Goal: Register for event/course

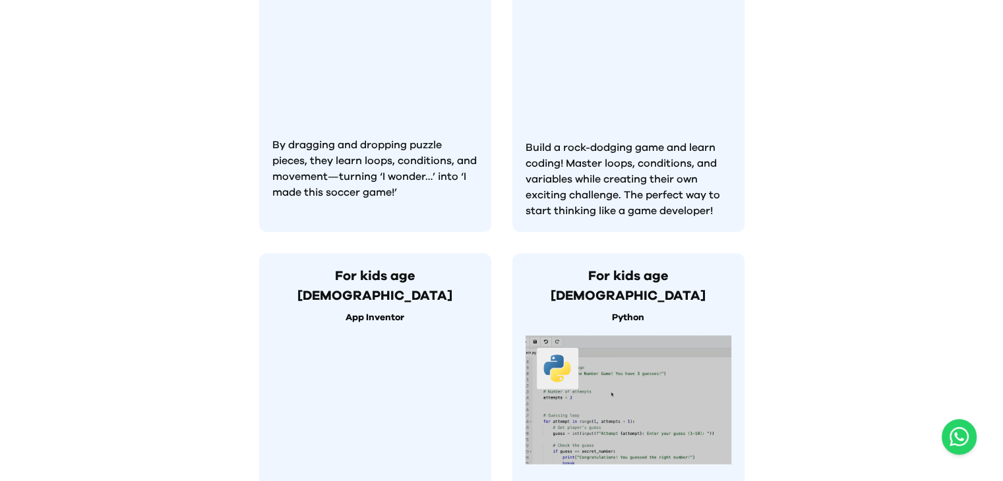
scroll to position [791, 0]
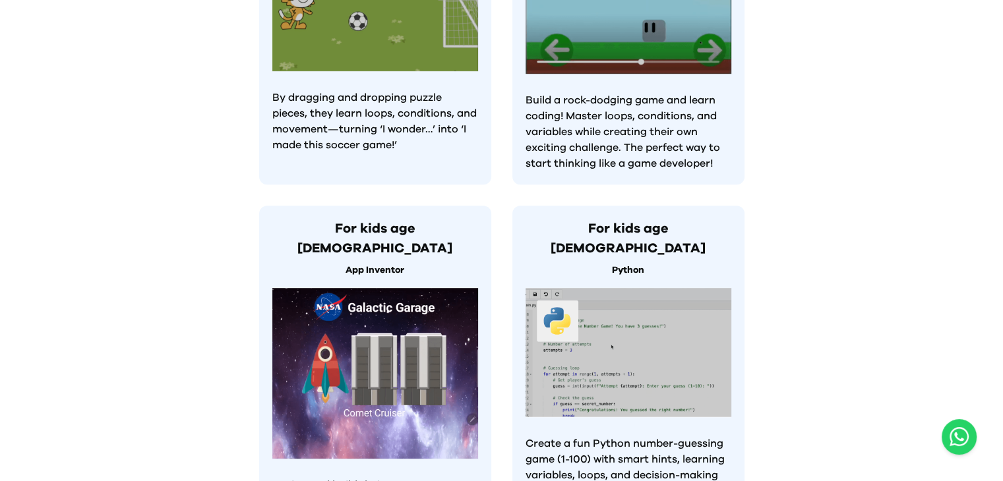
click at [401, 322] on img at bounding box center [375, 373] width 206 height 171
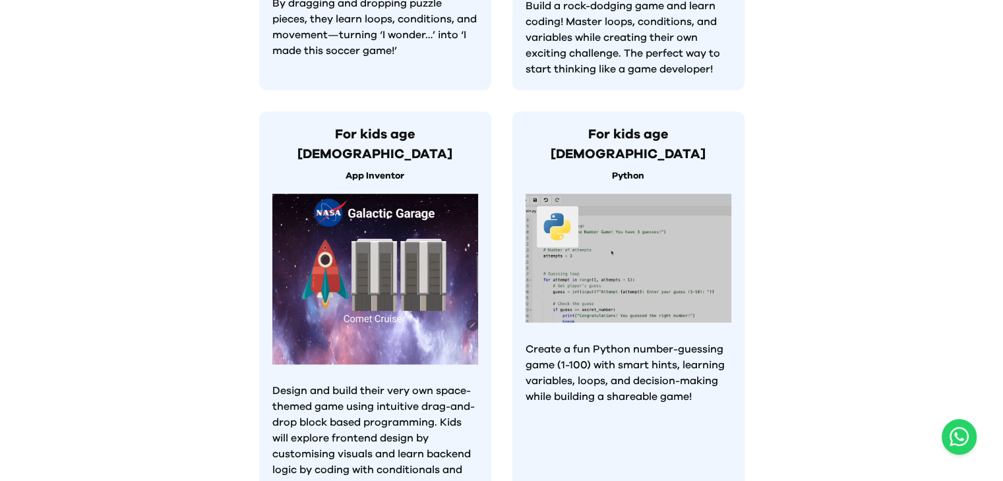
scroll to position [1055, 0]
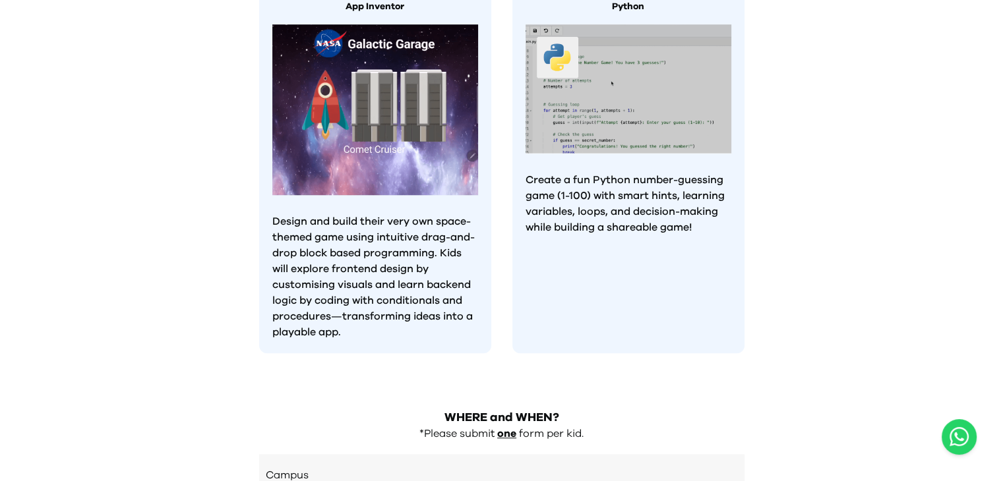
click at [370, 214] on p "Design and build their very own space-themed game using intuitive drag-and-drop…" at bounding box center [375, 277] width 206 height 127
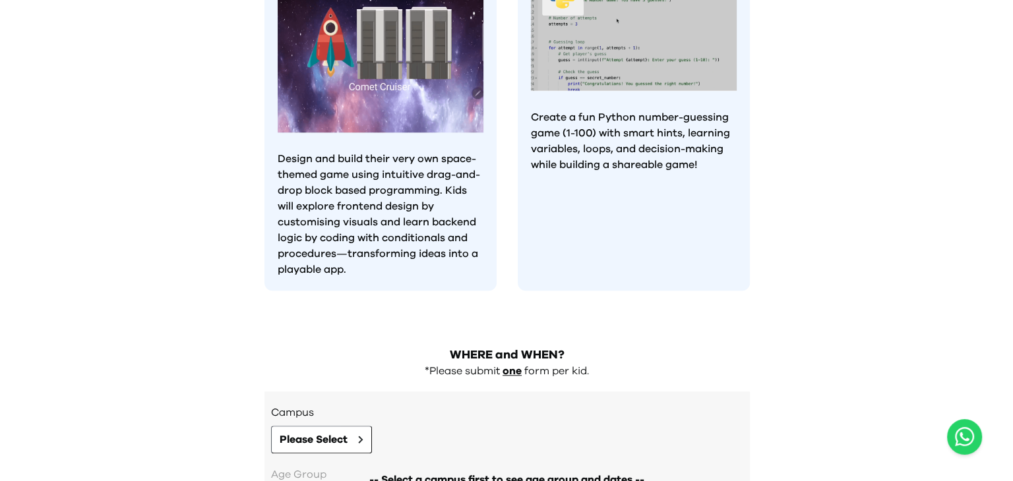
scroll to position [1235, 0]
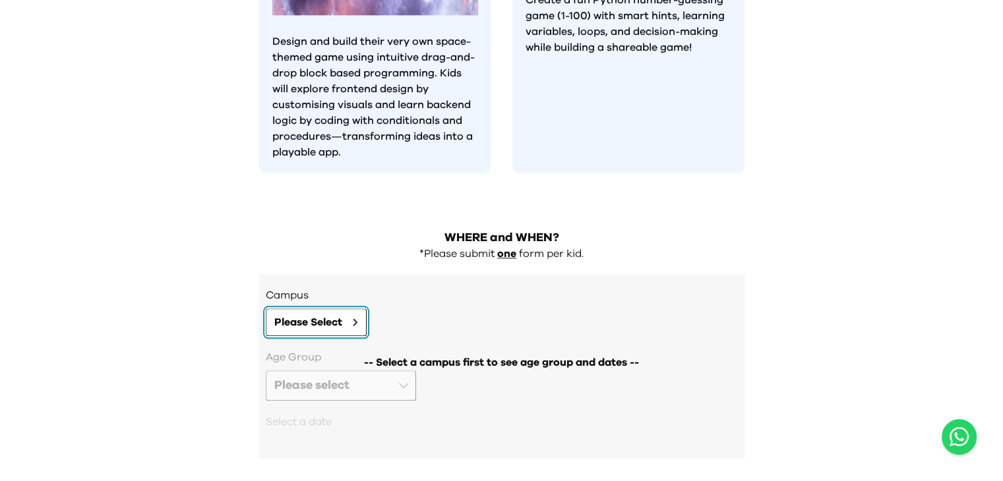
click at [317, 314] on span "Please Select" at bounding box center [308, 322] width 68 height 16
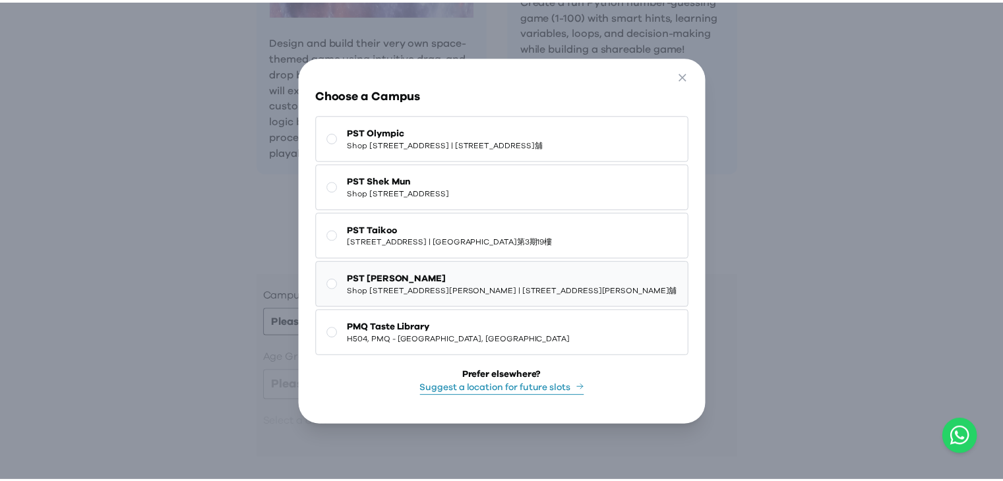
scroll to position [12, 0]
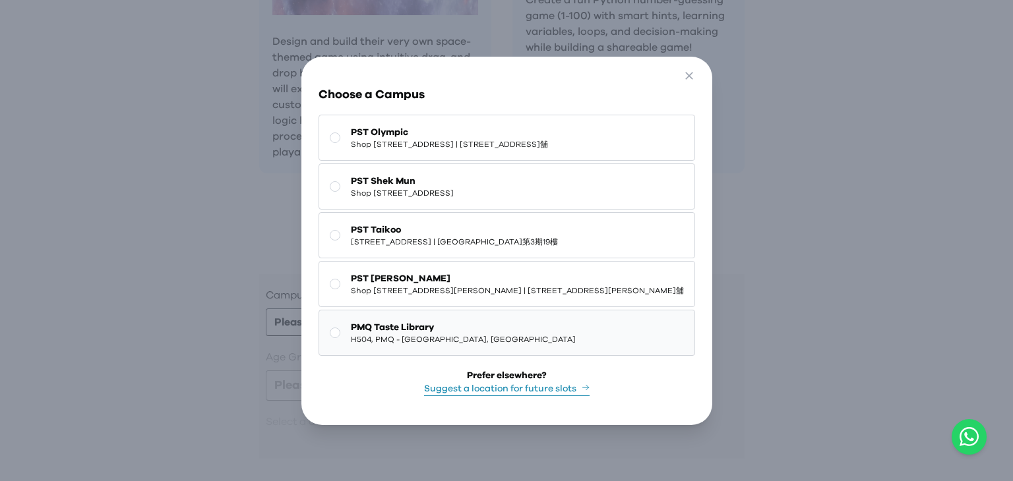
click at [330, 337] on rect at bounding box center [335, 333] width 10 height 10
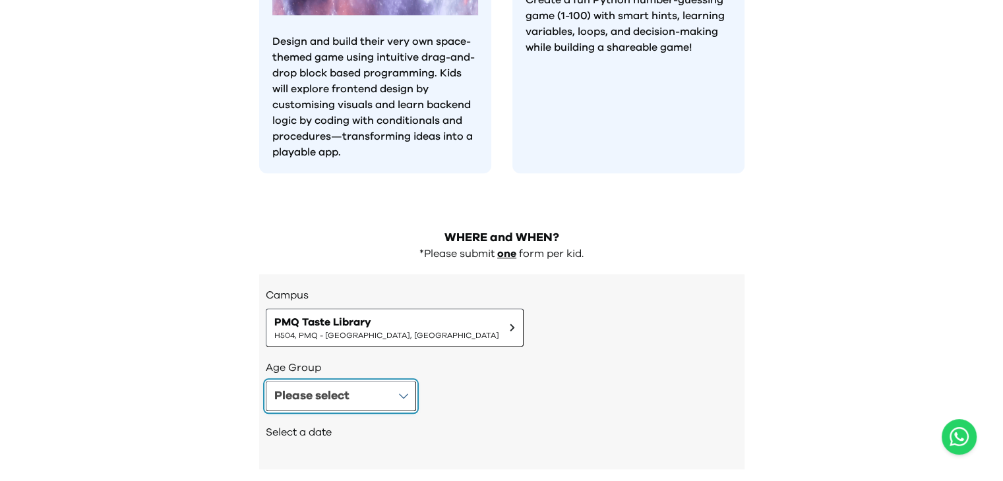
click at [382, 381] on button "Please select" at bounding box center [341, 396] width 150 height 30
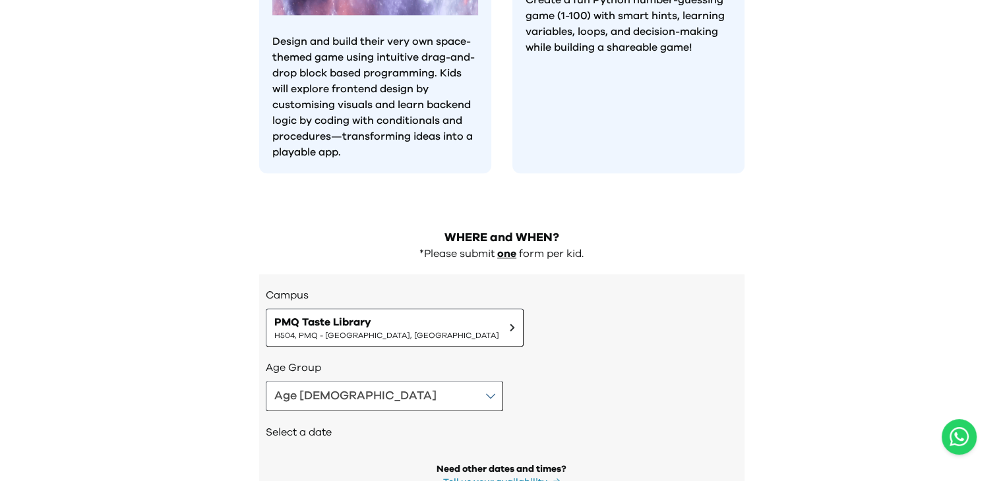
click at [318, 425] on h2 "Select a date" at bounding box center [502, 433] width 472 height 16
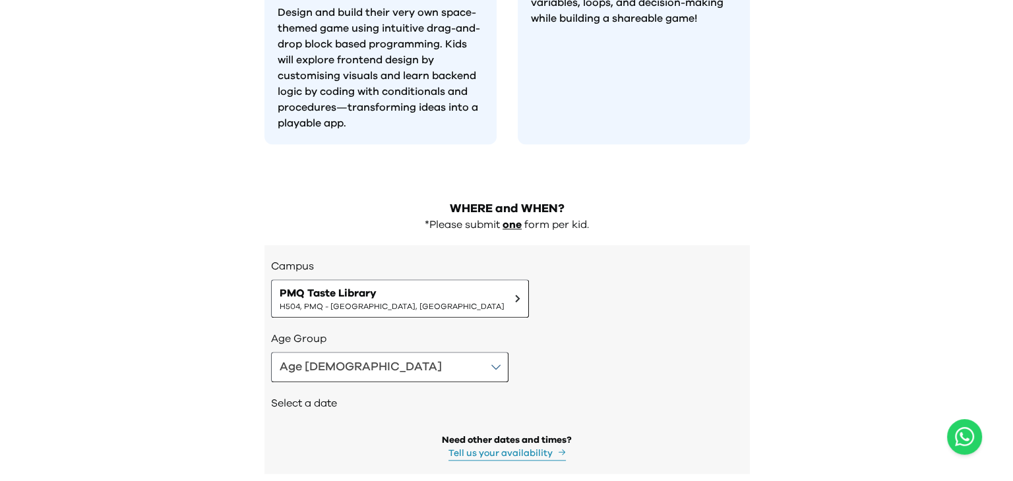
scroll to position [1279, 0]
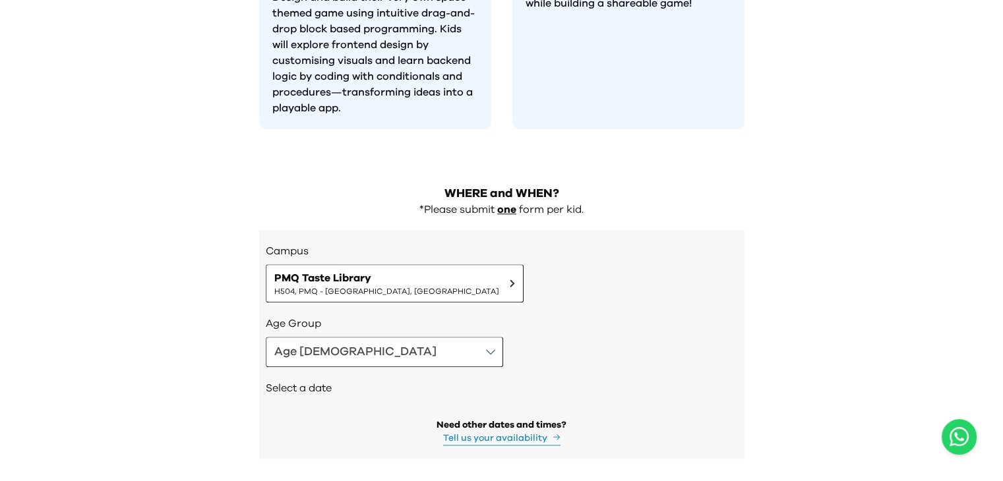
click at [500, 432] on button "Tell us your availability" at bounding box center [501, 439] width 117 height 14
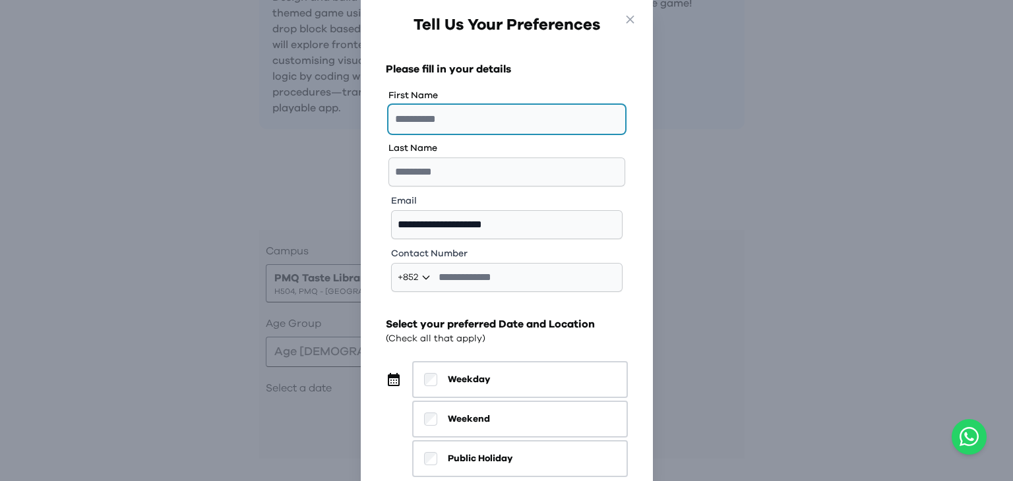
click at [412, 121] on input "text" at bounding box center [506, 119] width 237 height 29
type input "*******"
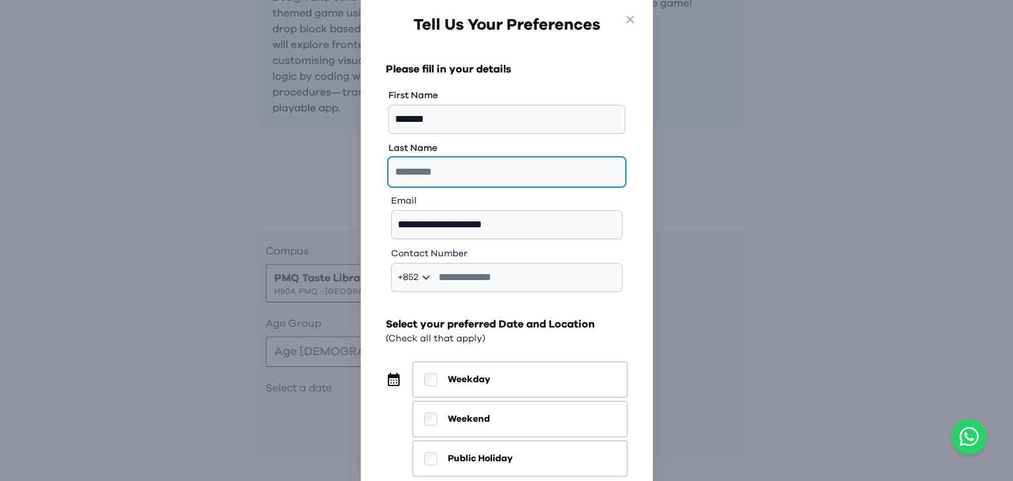
click at [440, 171] on input "text" at bounding box center [506, 172] width 237 height 29
type input "****"
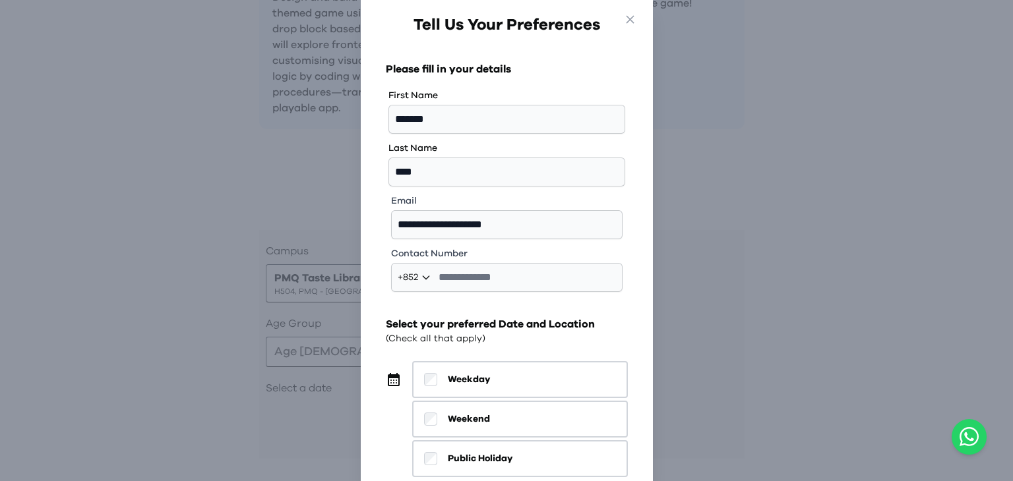
click at [425, 280] on select "**** **** *** *** *** **" at bounding box center [416, 277] width 36 height 13
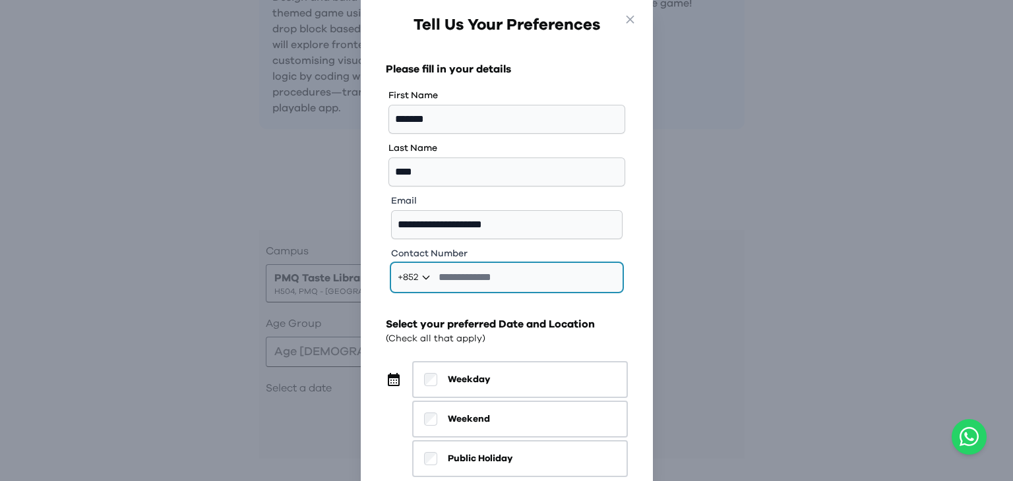
click at [477, 281] on input "tel" at bounding box center [506, 277] width 231 height 29
type input "********"
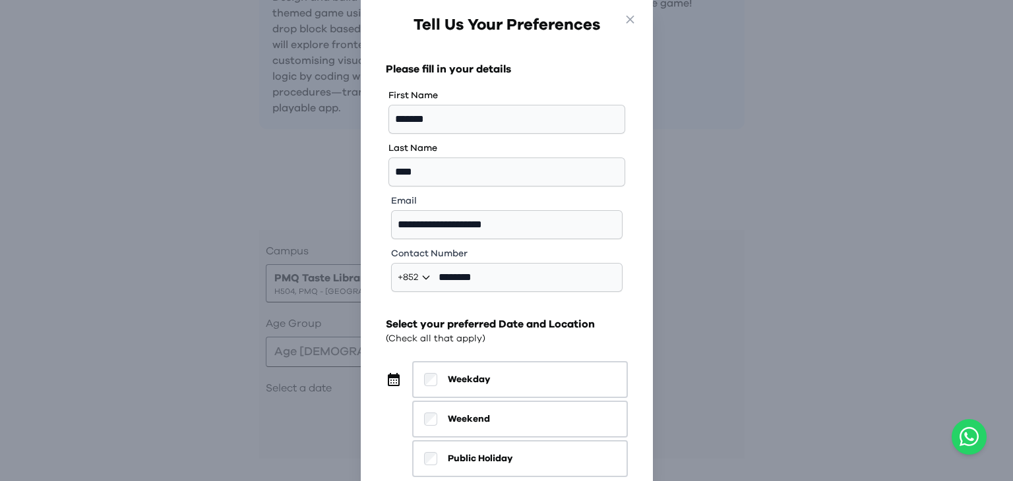
click at [585, 326] on h2 "Select your preferred Date and Location" at bounding box center [507, 324] width 242 height 16
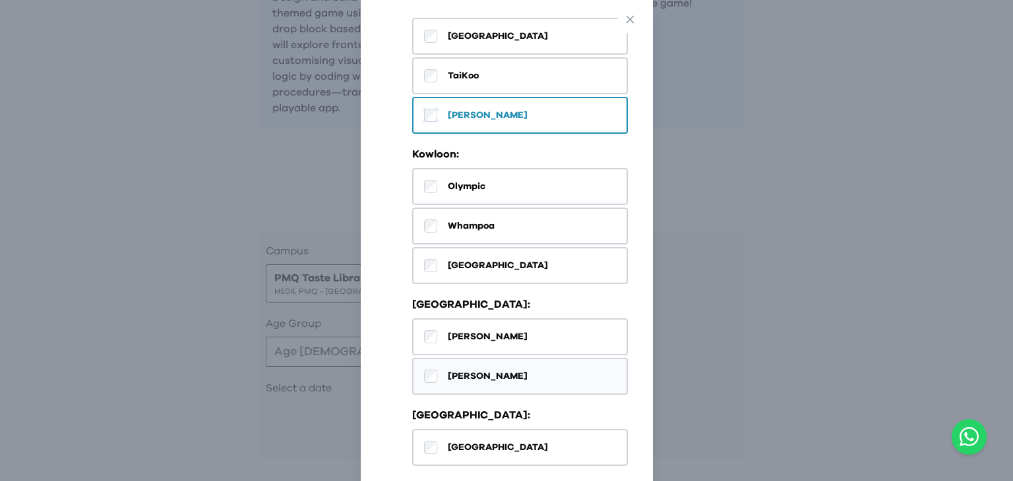
scroll to position [646, 0]
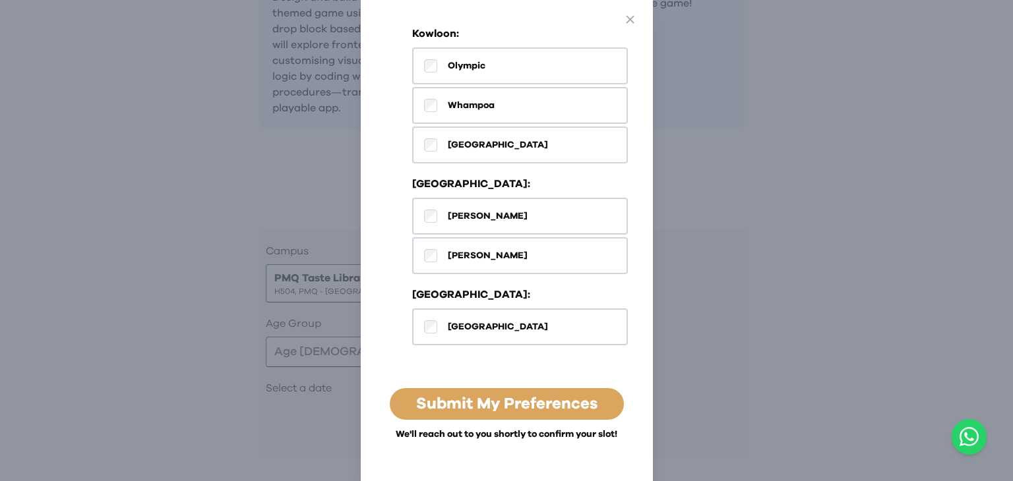
drag, startPoint x: 539, startPoint y: 390, endPoint x: 546, endPoint y: 388, distance: 8.2
click at [539, 396] on link "Submit My Preferences" at bounding box center [506, 404] width 181 height 16
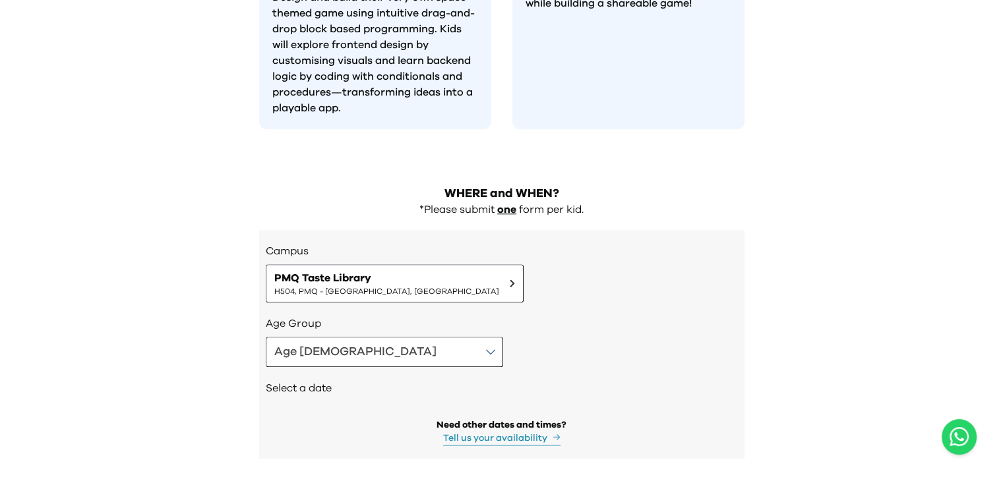
click at [305, 380] on h2 "Select a date" at bounding box center [502, 388] width 472 height 16
click at [490, 432] on button "Tell us your availability" at bounding box center [501, 439] width 117 height 14
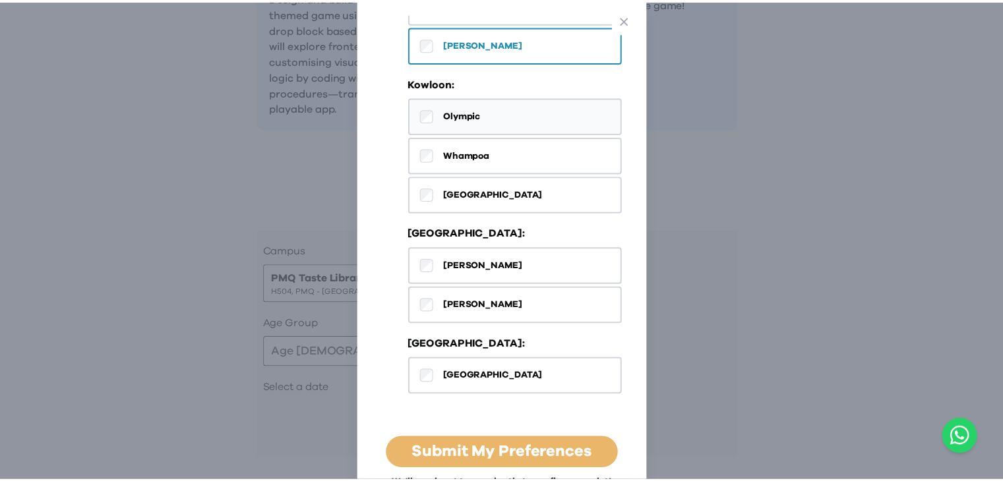
scroll to position [646, 0]
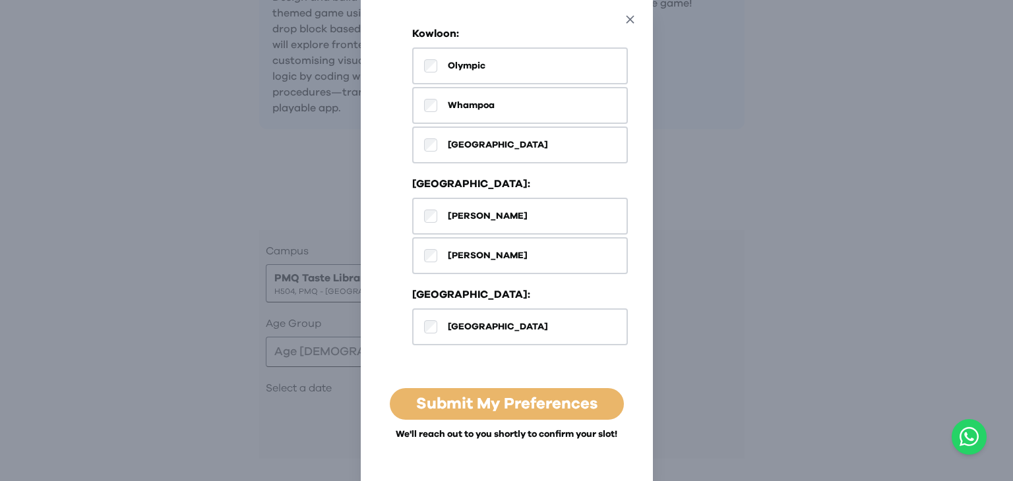
click at [635, 15] on icon "button" at bounding box center [630, 20] width 14 height 14
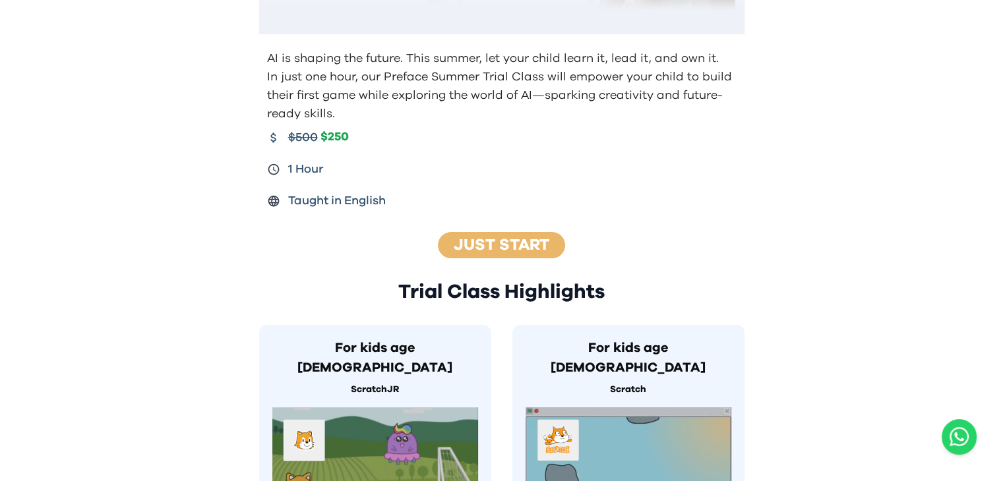
scroll to position [92, 0]
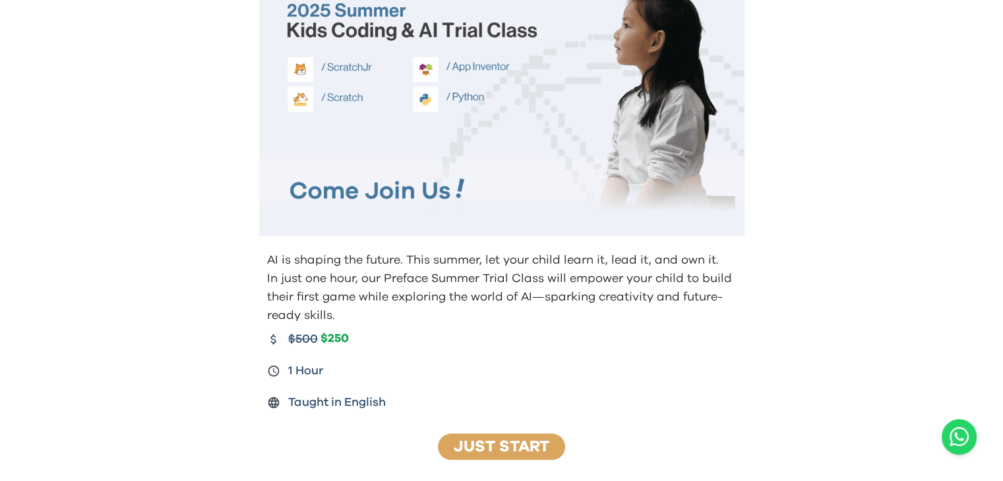
click at [509, 439] on link "Just Start" at bounding box center [502, 447] width 96 height 16
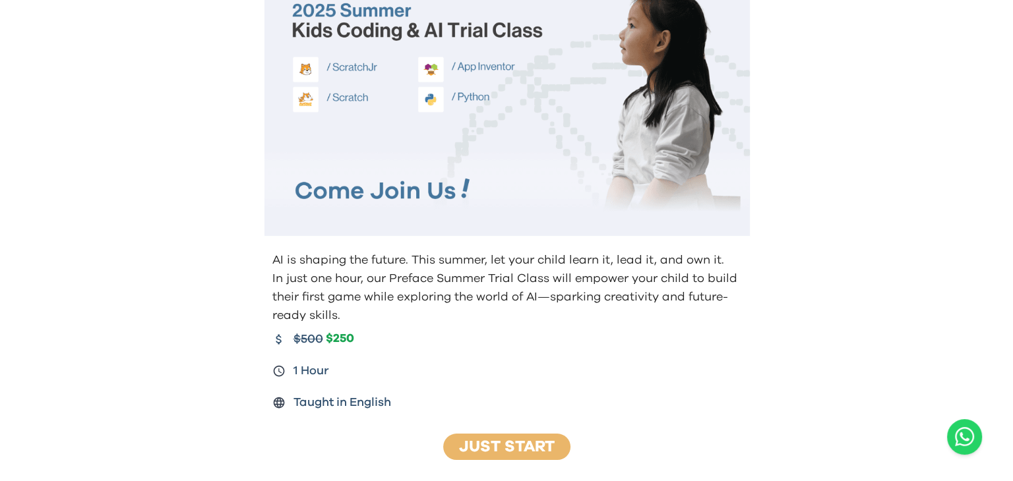
scroll to position [1279, 0]
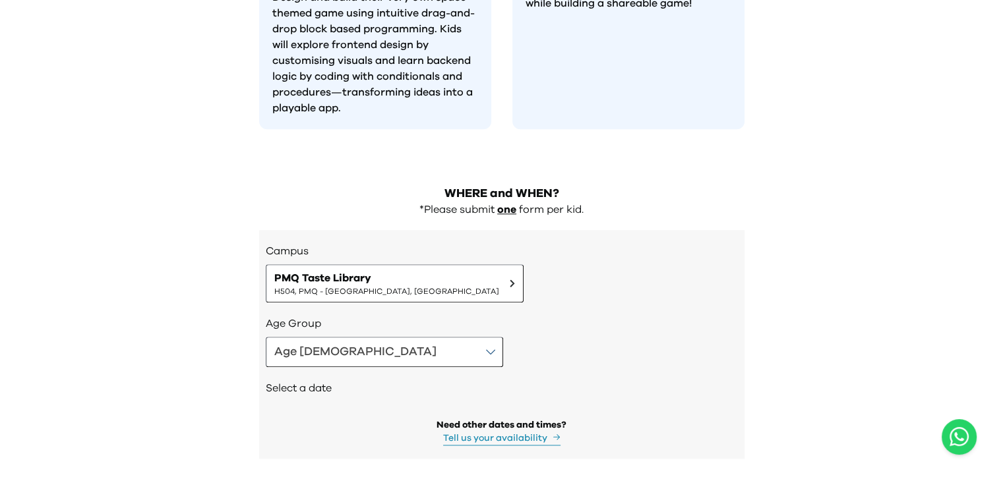
click at [471, 432] on button "Tell us your availability" at bounding box center [501, 439] width 117 height 14
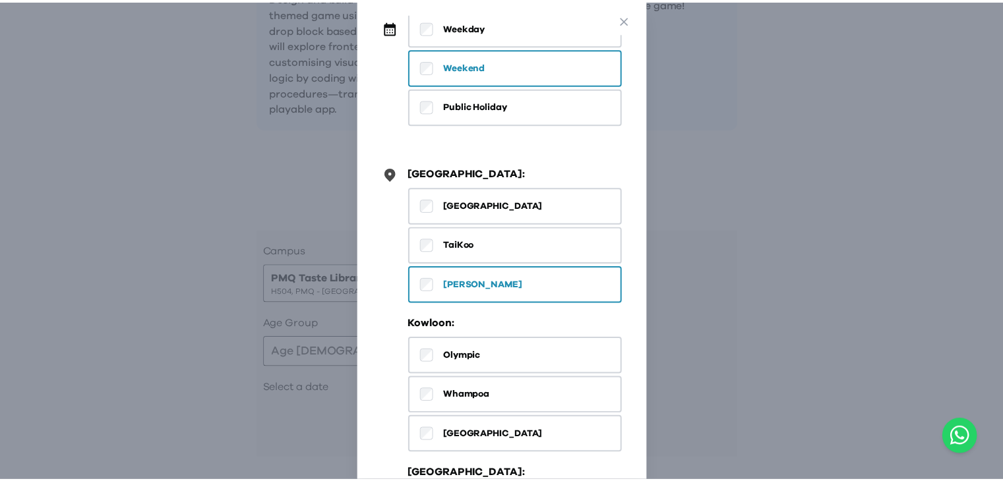
scroll to position [593, 0]
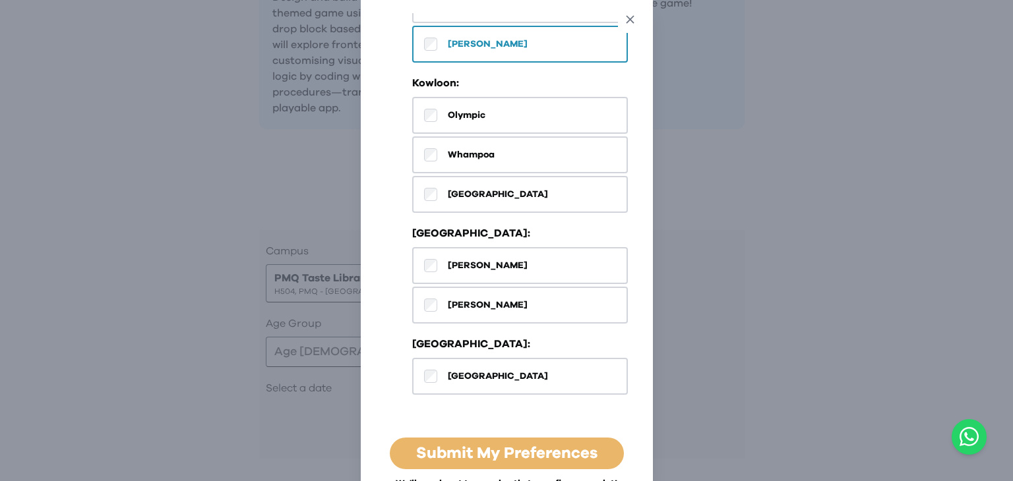
click at [635, 15] on icon "button" at bounding box center [630, 20] width 14 height 14
